Goal: Download file/media

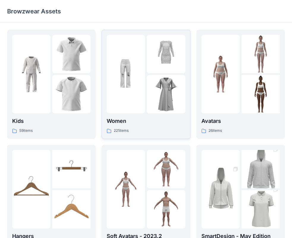
click at [178, 95] on img at bounding box center [166, 94] width 38 height 38
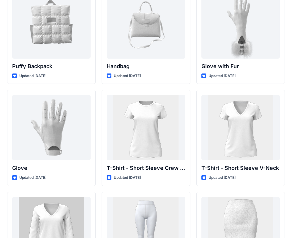
scroll to position [4632, 0]
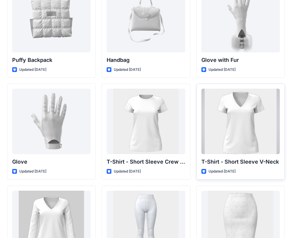
click at [259, 138] on div at bounding box center [241, 121] width 79 height 65
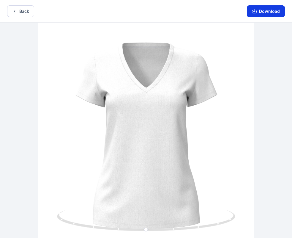
click at [279, 13] on button "Download" at bounding box center [266, 11] width 38 height 12
